Goal: Task Accomplishment & Management: Manage account settings

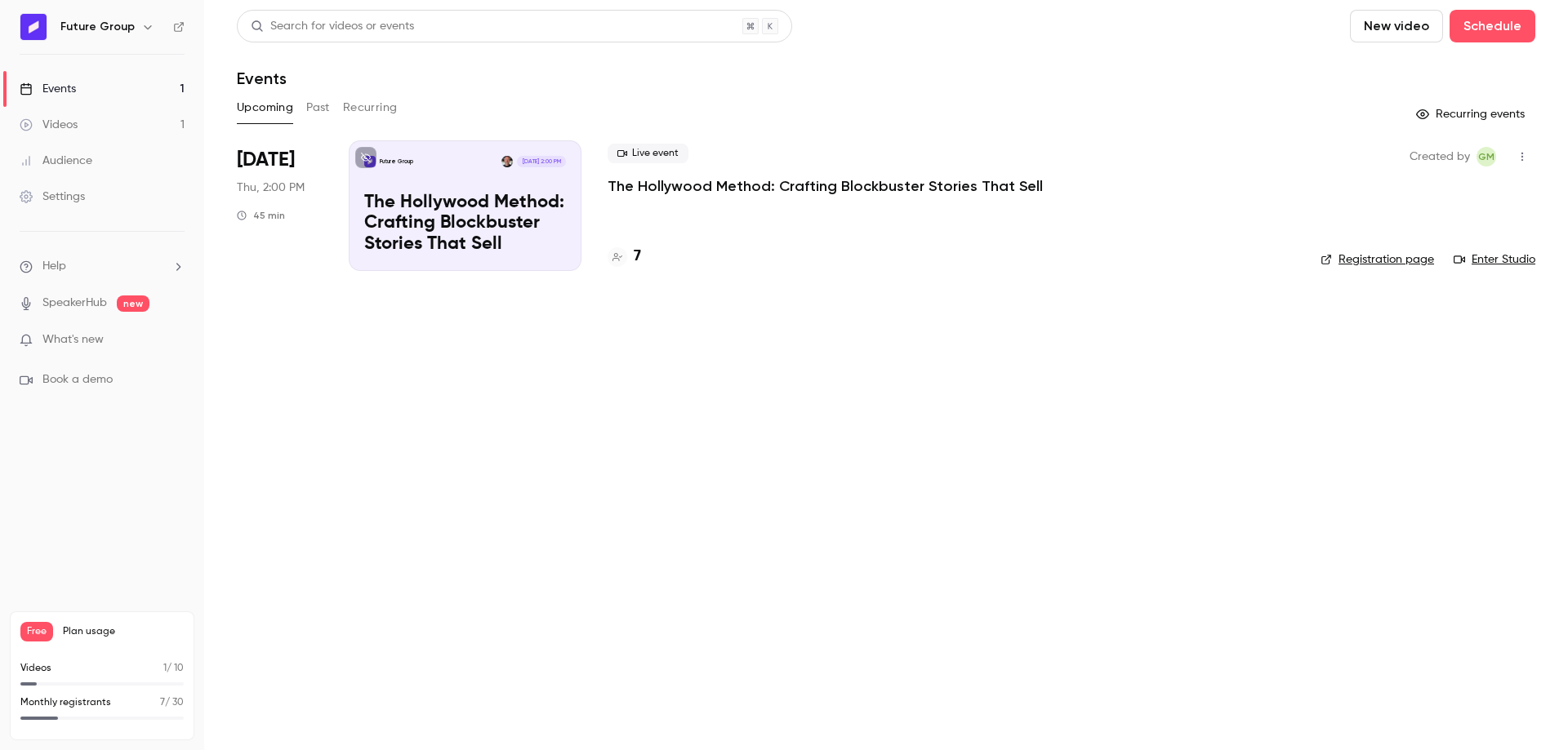
click at [682, 193] on p "The Hollywood Method: Crafting Blockbuster Stories That Sell" at bounding box center [825, 186] width 435 height 19
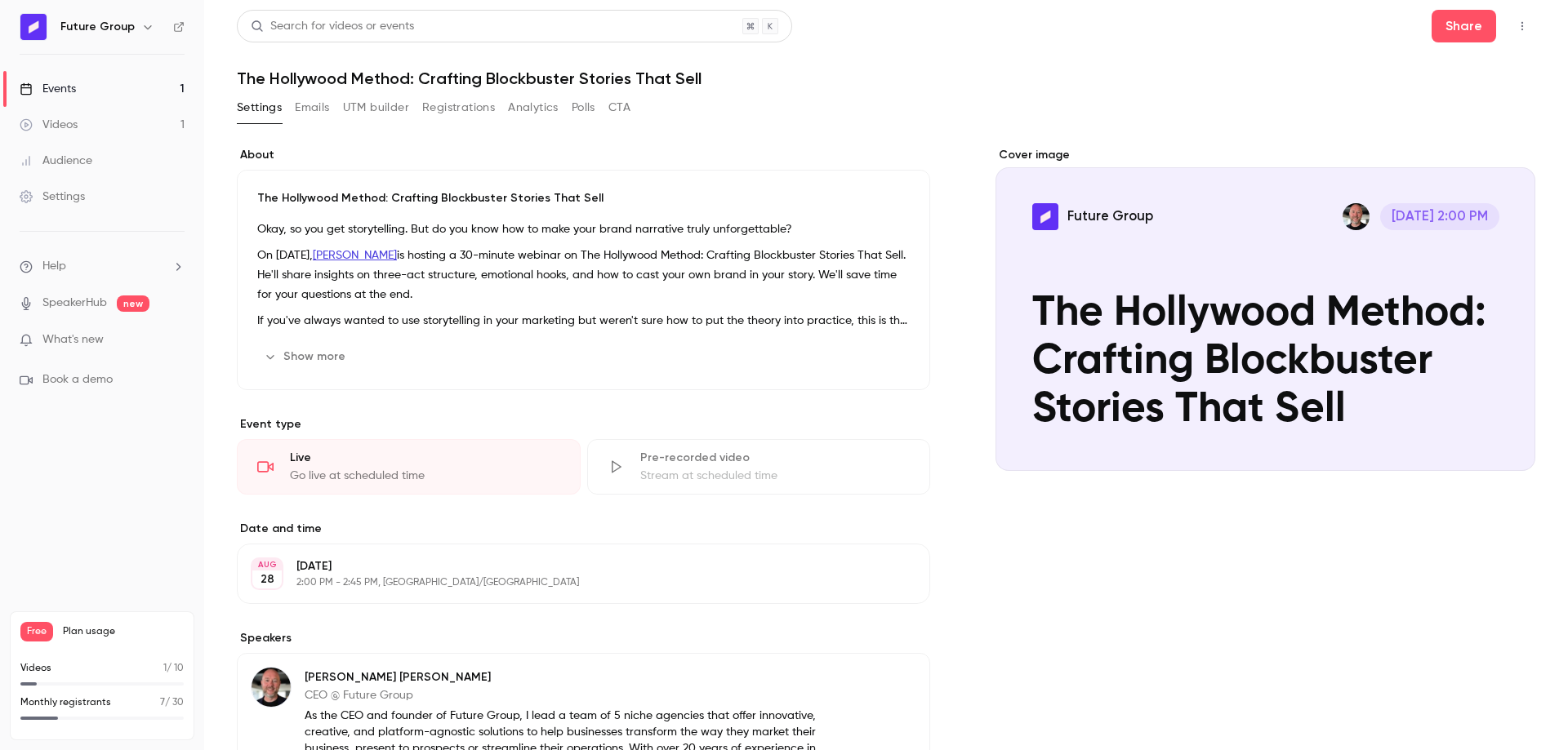
click at [484, 116] on button "Registrations" at bounding box center [458, 108] width 72 height 26
